Goal: Use online tool/utility: Use online tool/utility

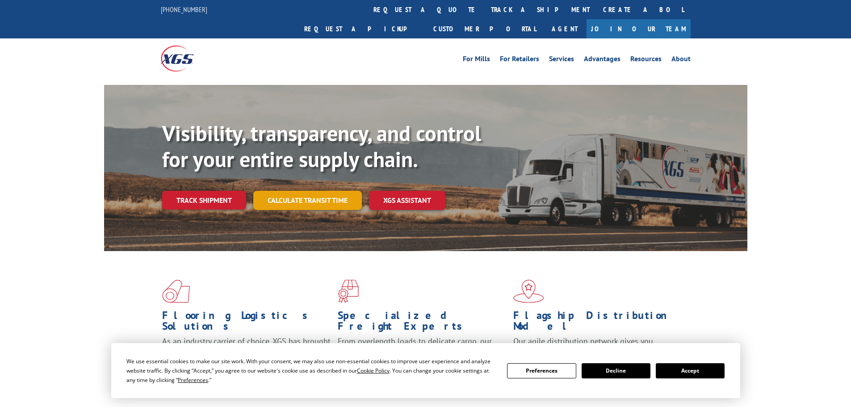
click at [305, 191] on link "Calculate transit time" at bounding box center [307, 200] width 109 height 19
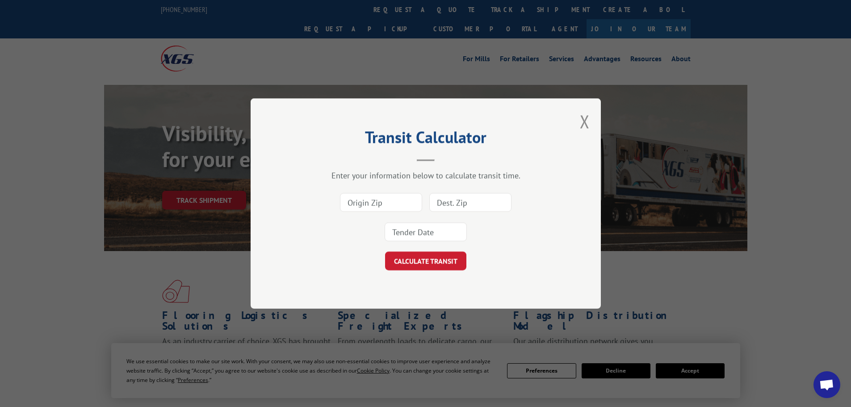
click at [373, 206] on input at bounding box center [381, 202] width 82 height 19
type input "30701"
click at [455, 202] on input at bounding box center [470, 202] width 82 height 19
type input "60517"
click at [427, 237] on input at bounding box center [425, 231] width 82 height 19
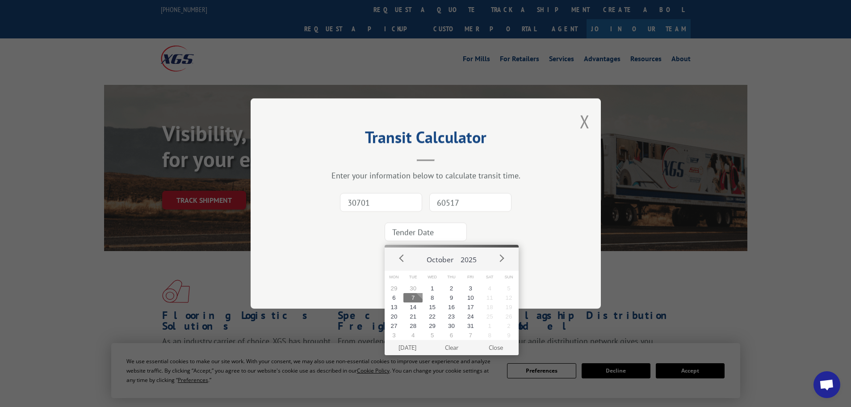
click at [412, 298] on button "7" at bounding box center [412, 297] width 19 height 9
type input "[DATE]"
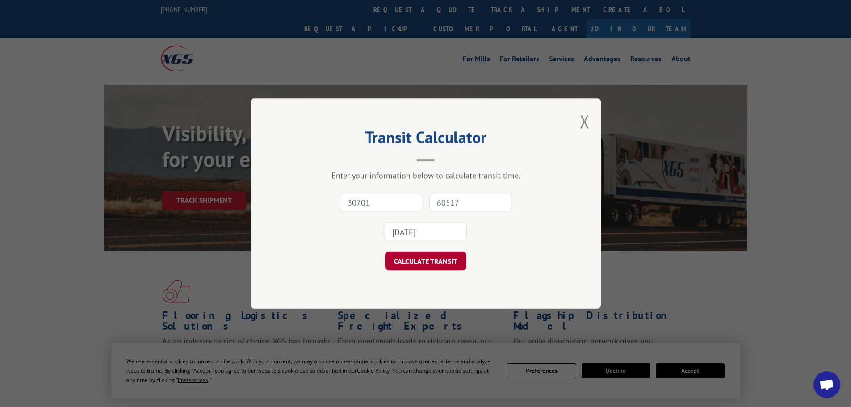
click at [432, 260] on button "CALCULATE TRANSIT" at bounding box center [425, 260] width 81 height 19
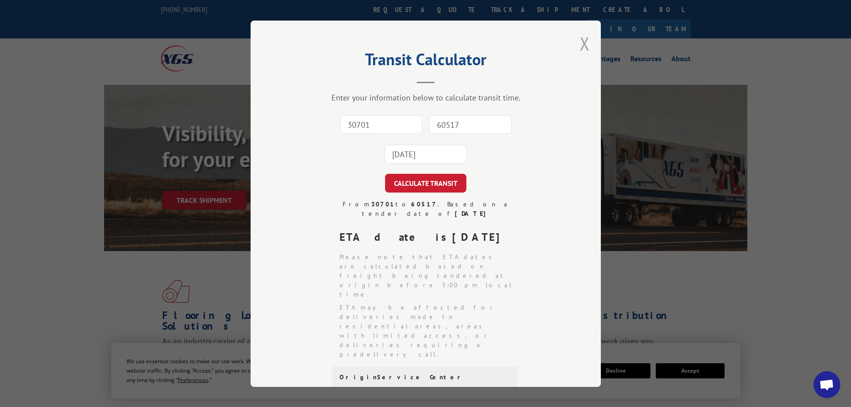
click at [584, 41] on button "Close modal" at bounding box center [585, 44] width 10 height 24
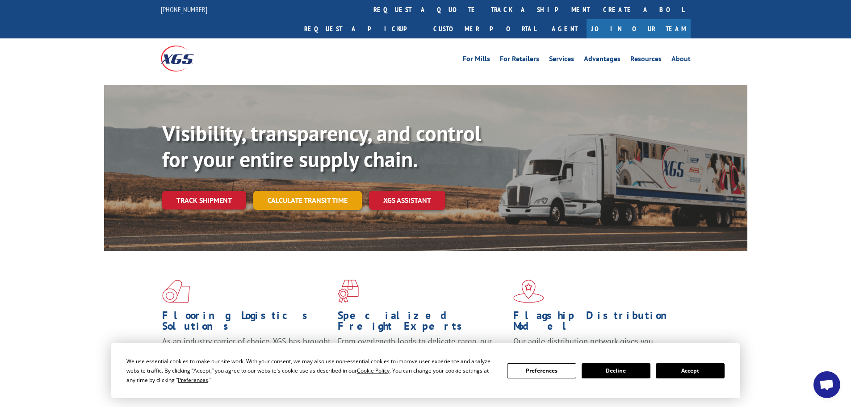
click at [309, 191] on link "Calculate transit time" at bounding box center [307, 200] width 109 height 19
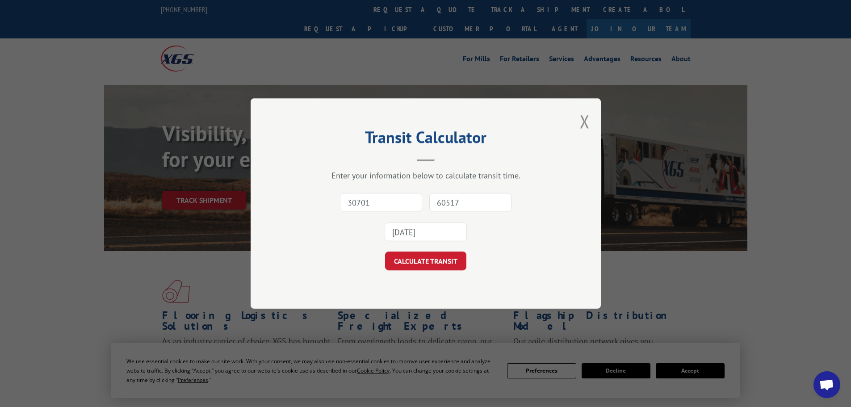
type input "30701"
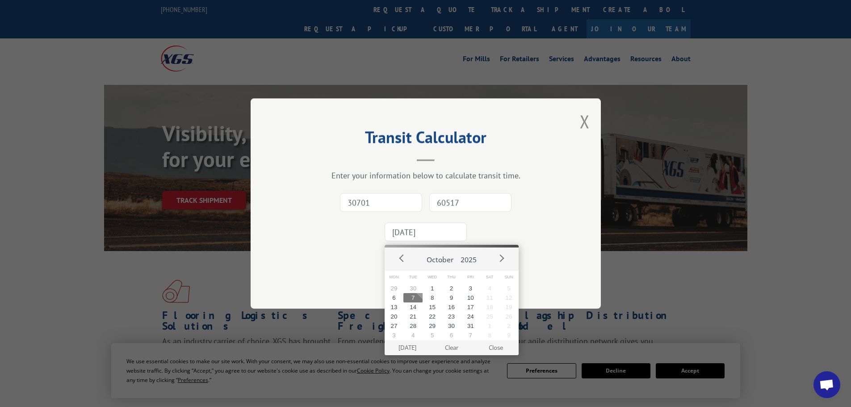
click at [430, 236] on input "[DATE]" at bounding box center [425, 231] width 82 height 19
click at [417, 299] on button "7" at bounding box center [412, 297] width 19 height 9
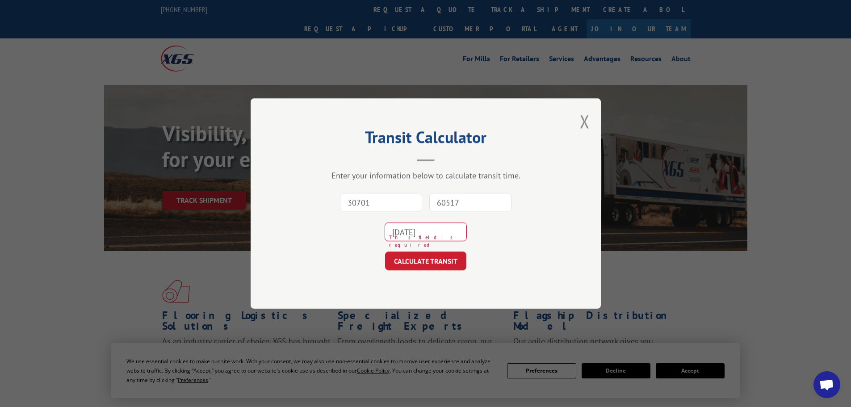
click at [474, 205] on input "60517" at bounding box center [470, 202] width 82 height 19
type input "07662"
click at [440, 234] on input "[DATE]" at bounding box center [425, 231] width 82 height 19
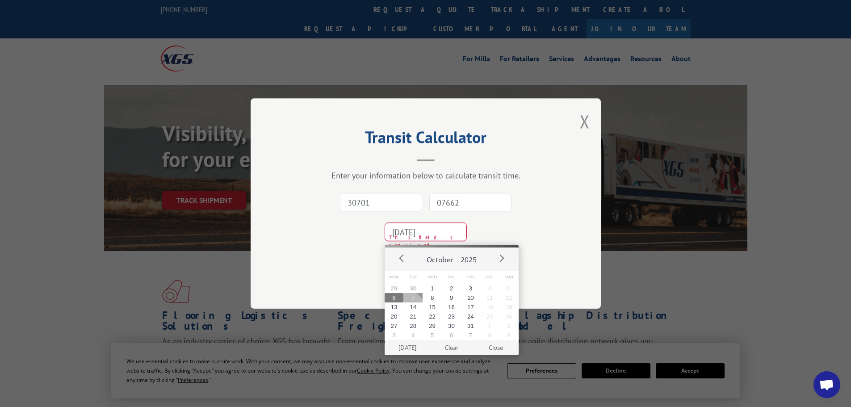
click at [415, 297] on button "7" at bounding box center [412, 297] width 19 height 9
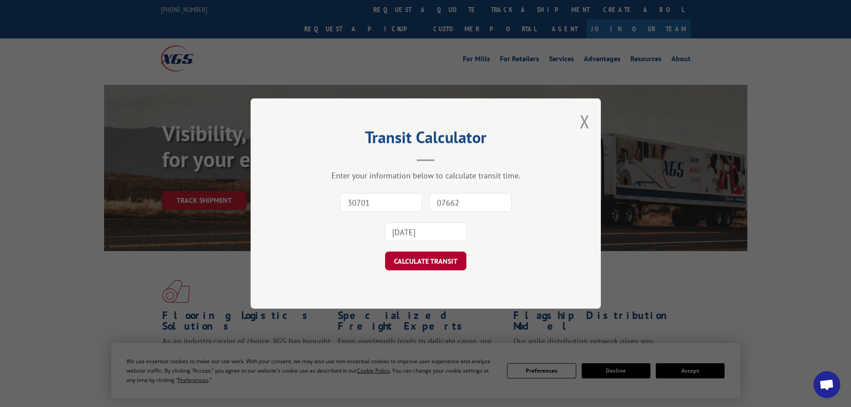
click at [430, 257] on button "CALCULATE TRANSIT" at bounding box center [425, 260] width 81 height 19
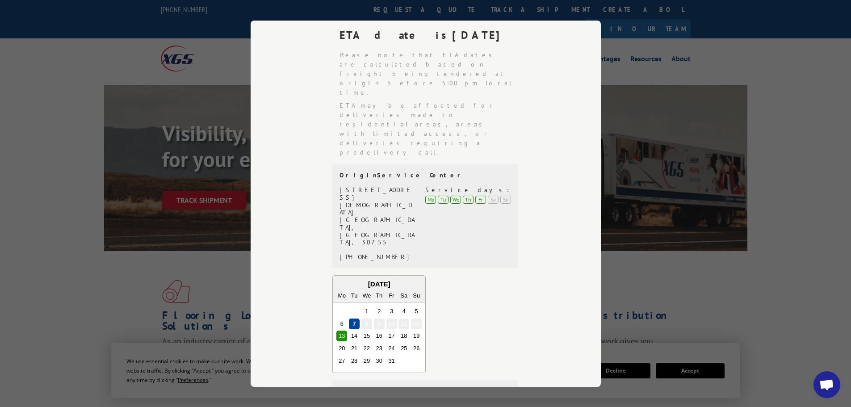
scroll to position [206, 0]
